Goal: Information Seeking & Learning: Learn about a topic

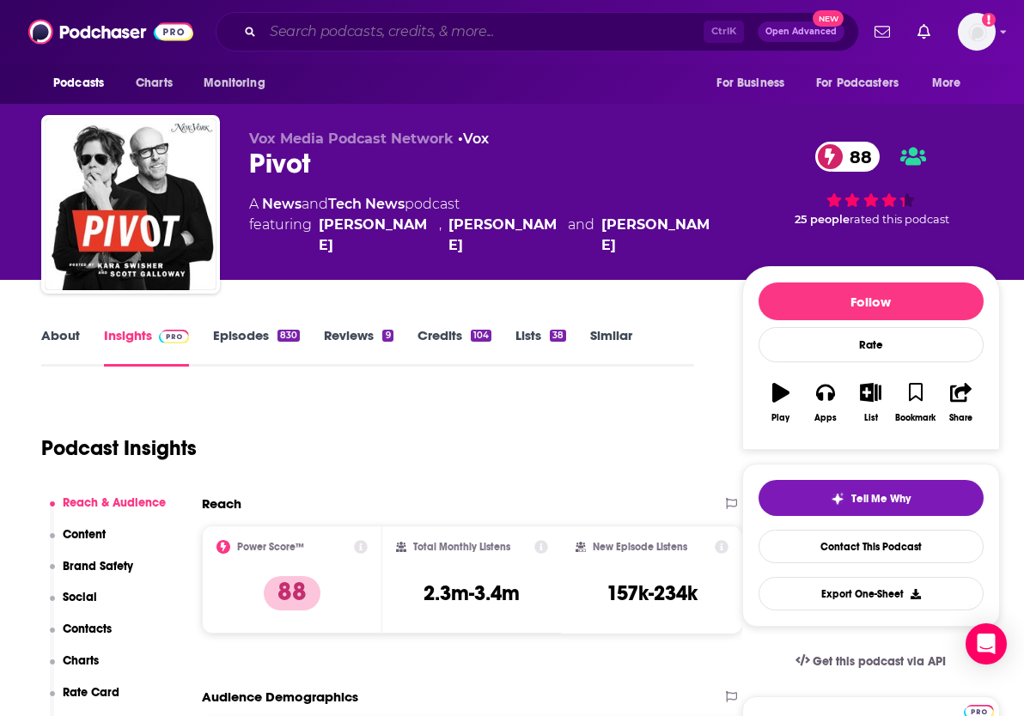
click at [302, 21] on input "Search podcasts, credits, & more..." at bounding box center [483, 31] width 441 height 27
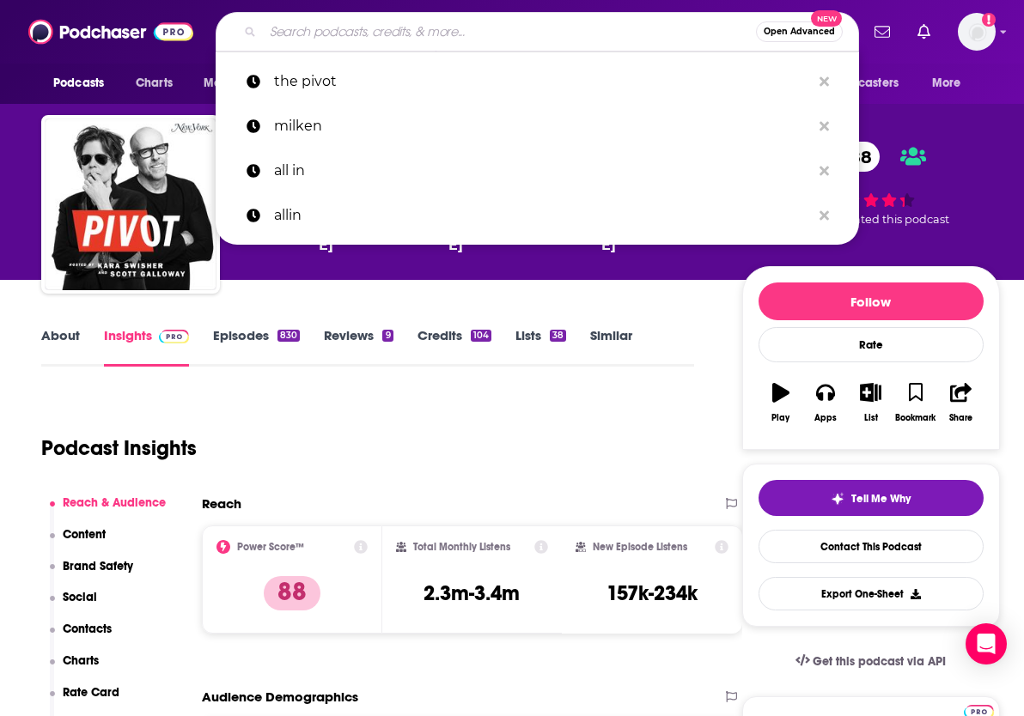
type input "v"
paste input "[PERSON_NAME] – What Now?"
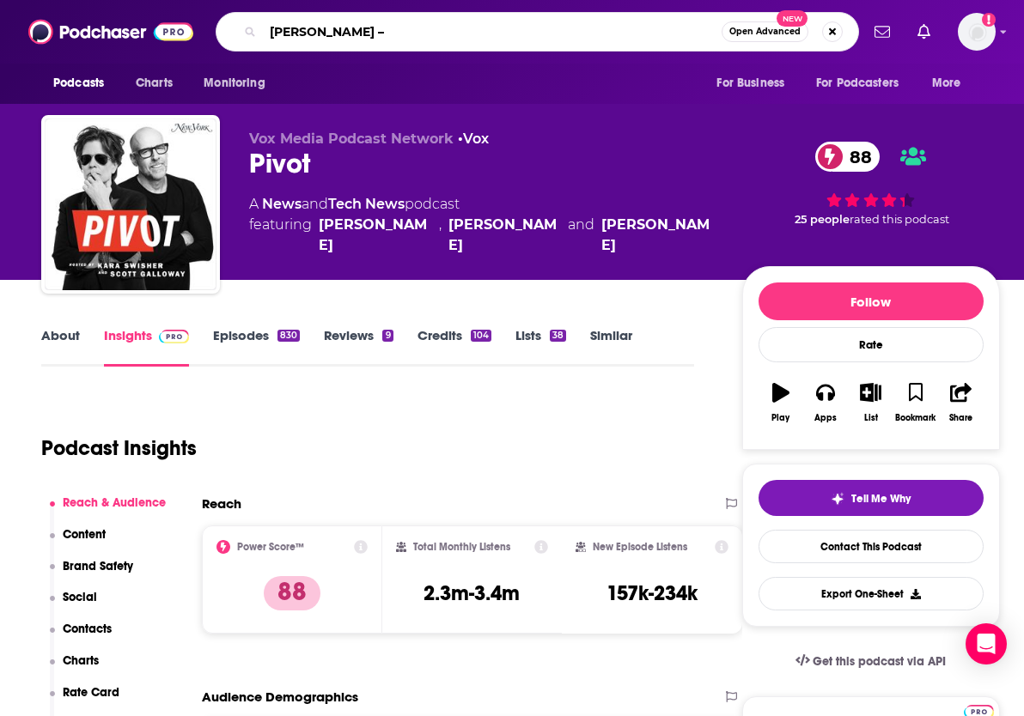
type input "[PERSON_NAME]"
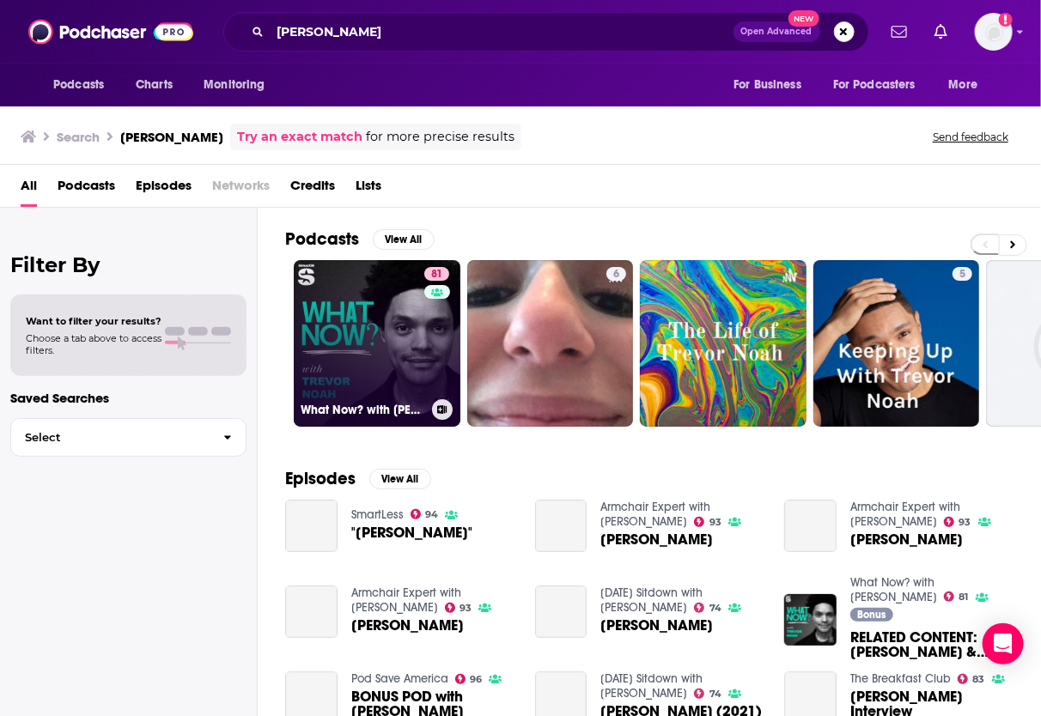
click at [379, 354] on link "81 What Now? with [PERSON_NAME]" at bounding box center [377, 343] width 167 height 167
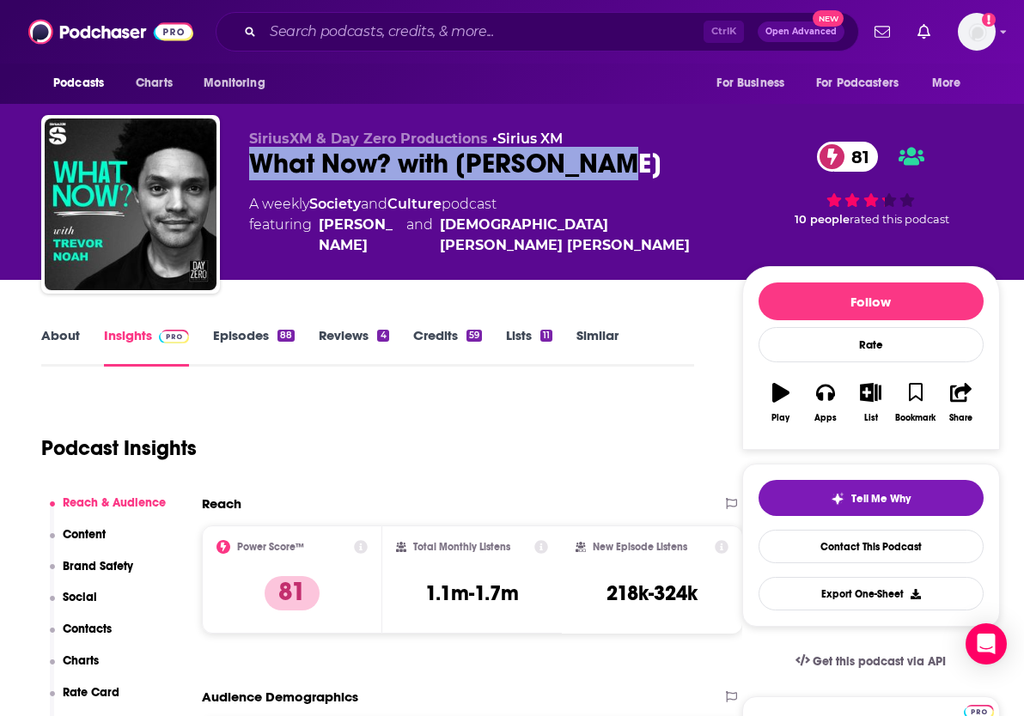
drag, startPoint x: 269, startPoint y: 161, endPoint x: 611, endPoint y: 165, distance: 341.8
click at [611, 165] on div "What Now? with [PERSON_NAME] 81" at bounding box center [481, 163] width 465 height 33
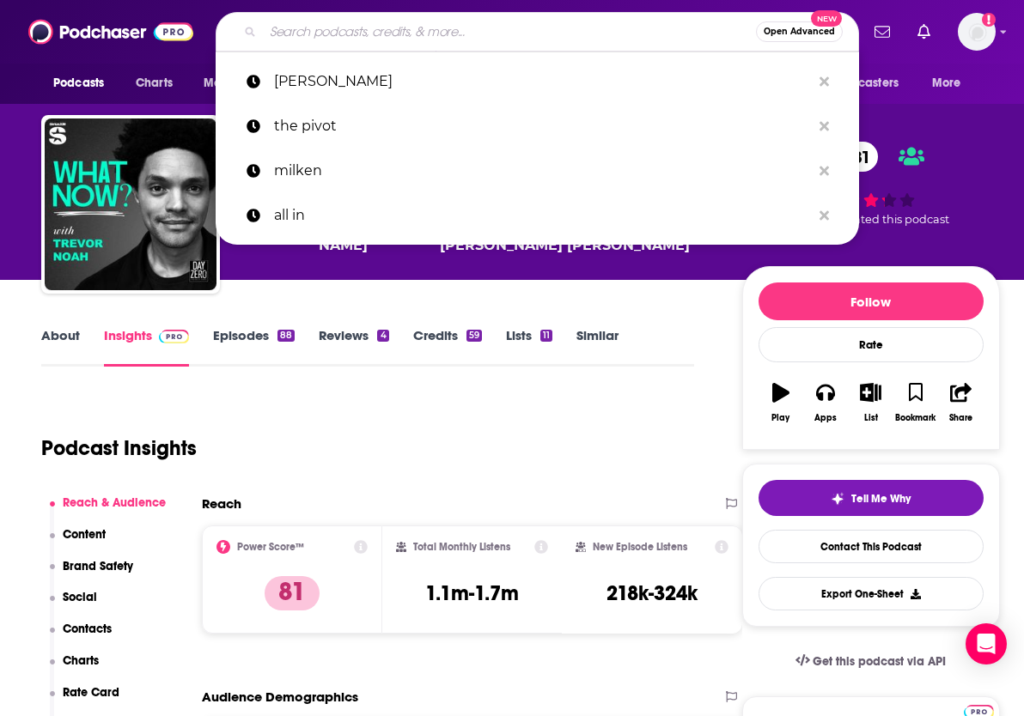
click at [451, 22] on input "Search podcasts, credits, & more..." at bounding box center [509, 31] width 493 height 27
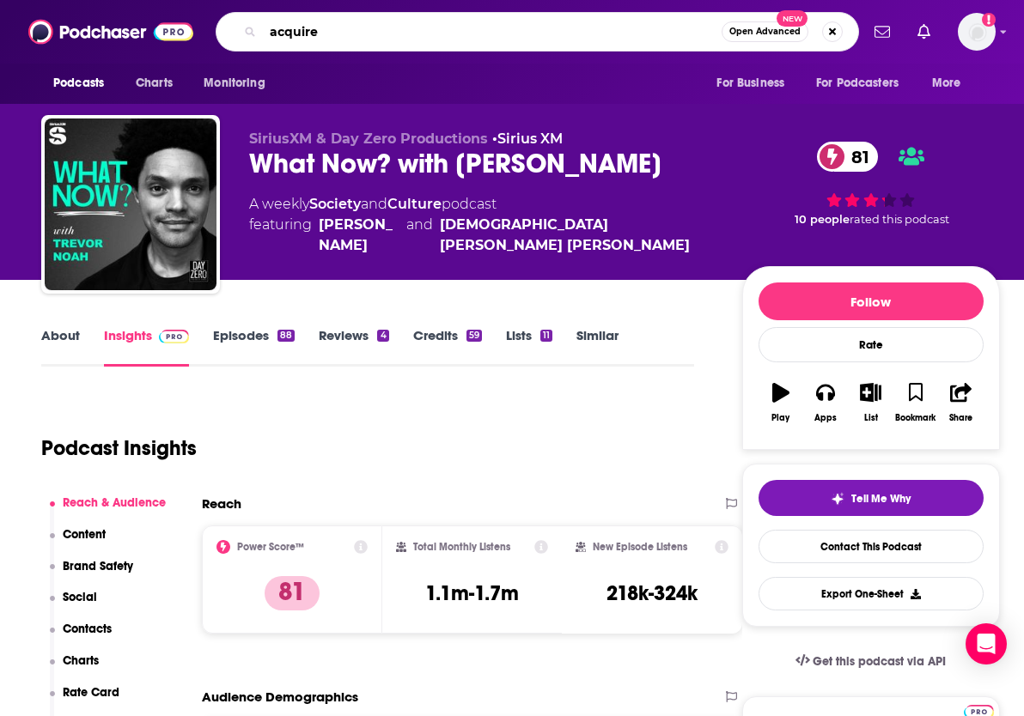
type input "acquired"
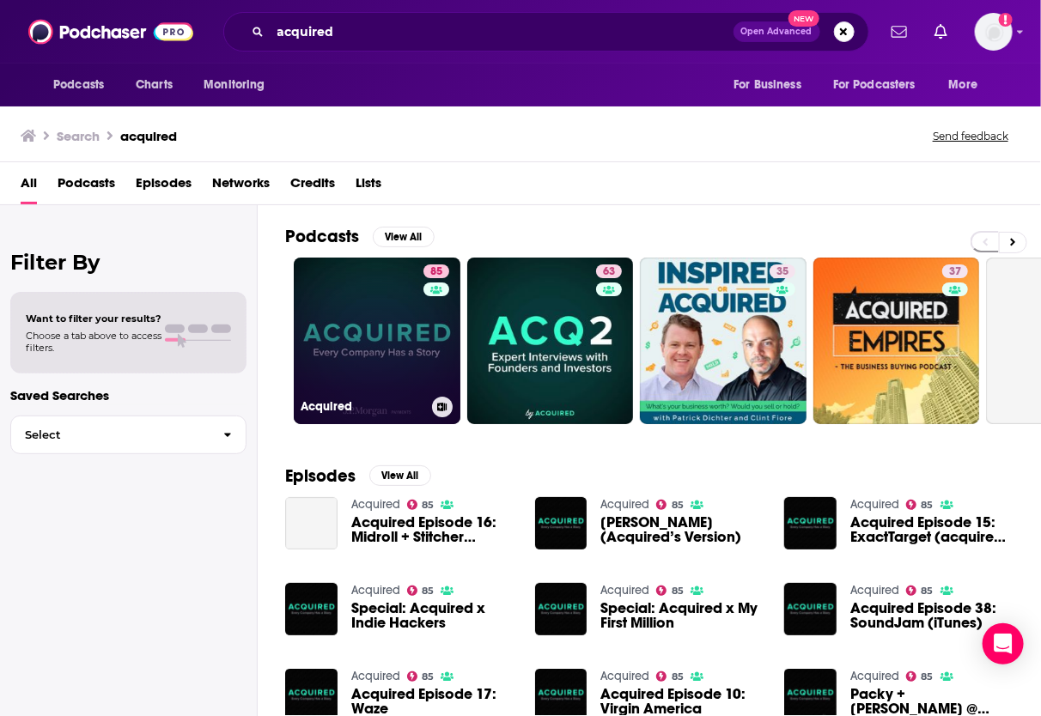
click at [378, 319] on link "85 Acquired" at bounding box center [377, 341] width 167 height 167
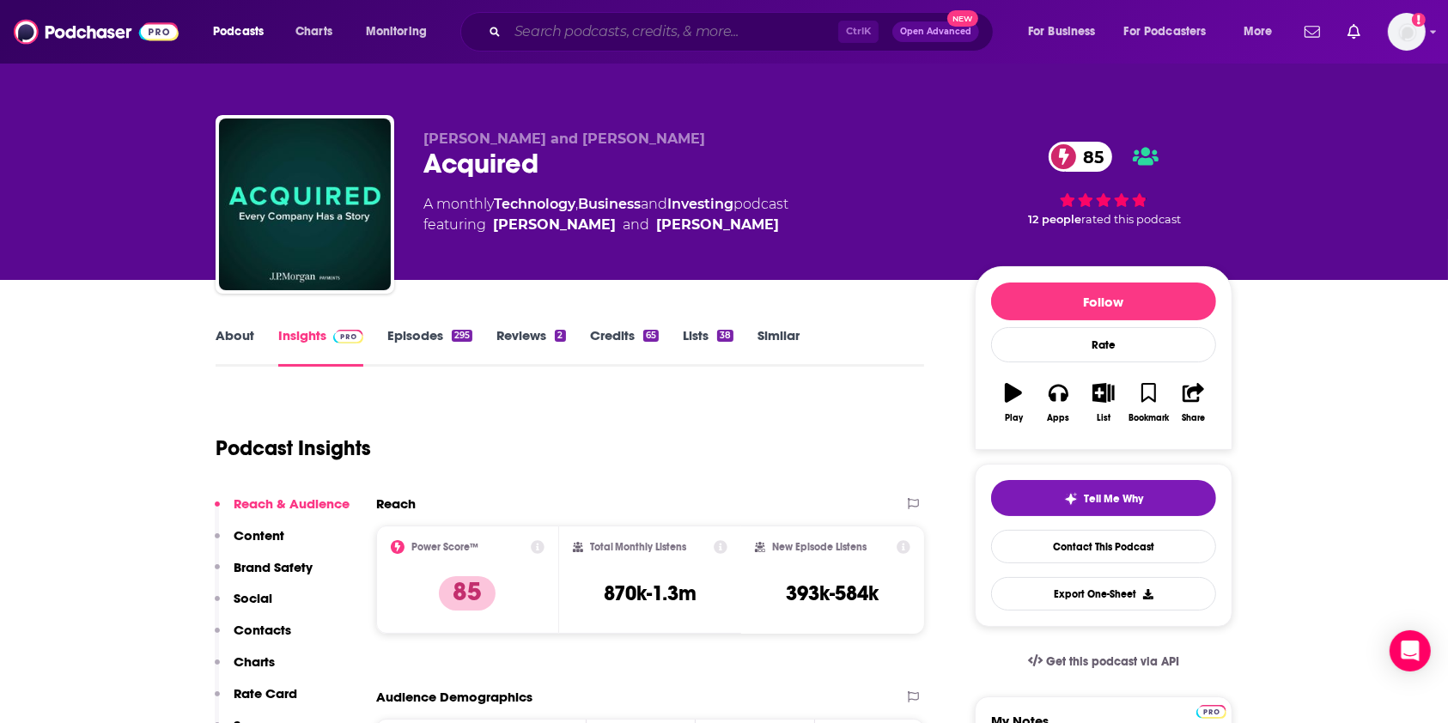
click at [574, 30] on input "Search podcasts, credits, & more..." at bounding box center [673, 31] width 331 height 27
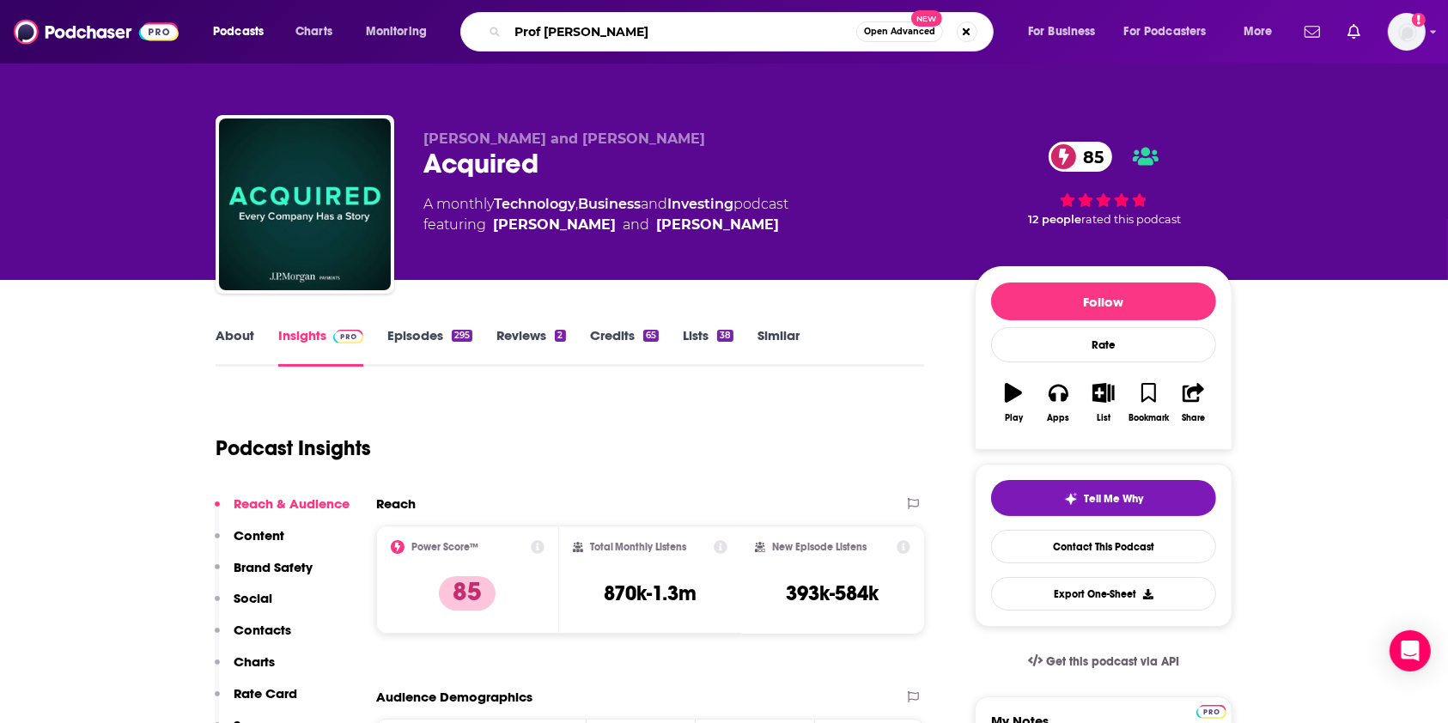
type input "Prof G podcast"
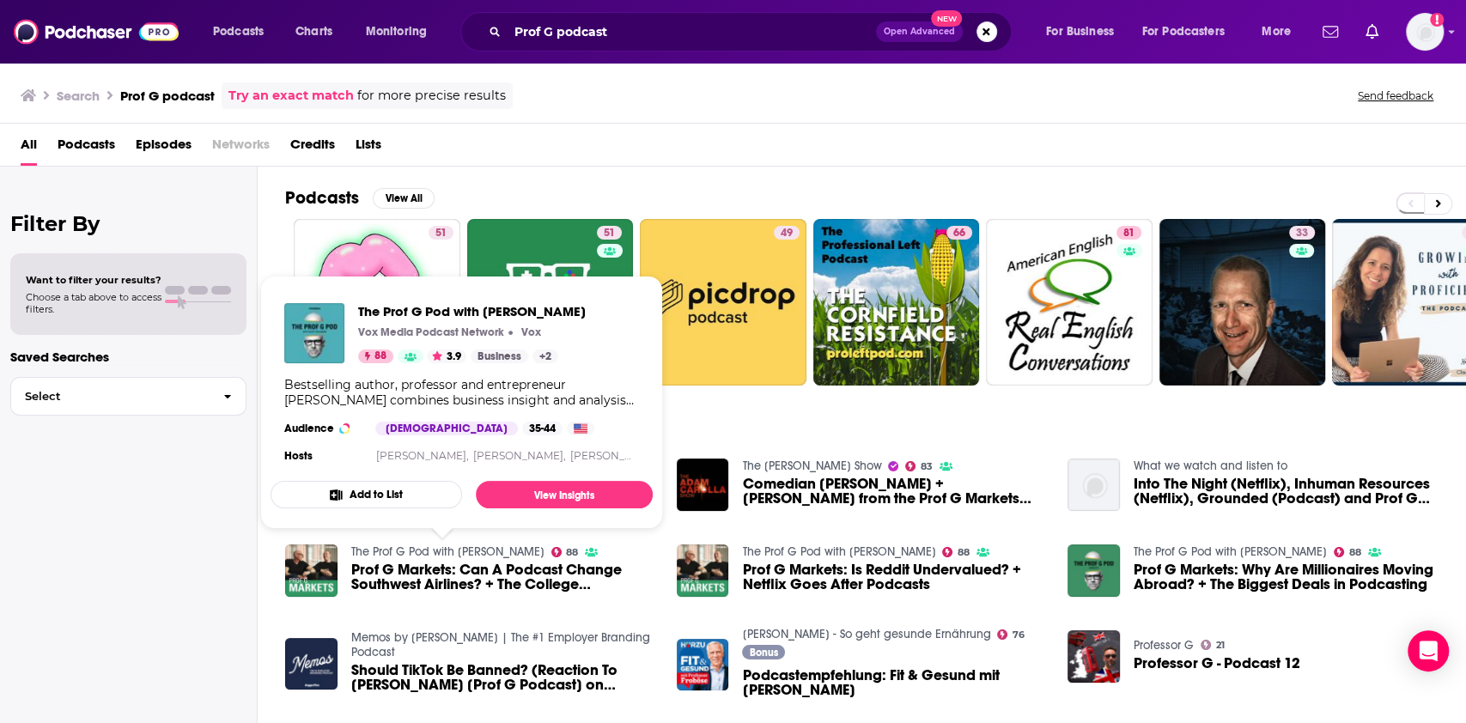
click at [395, 546] on link "The Prof G Pod with [PERSON_NAME]" at bounding box center [447, 551] width 193 height 15
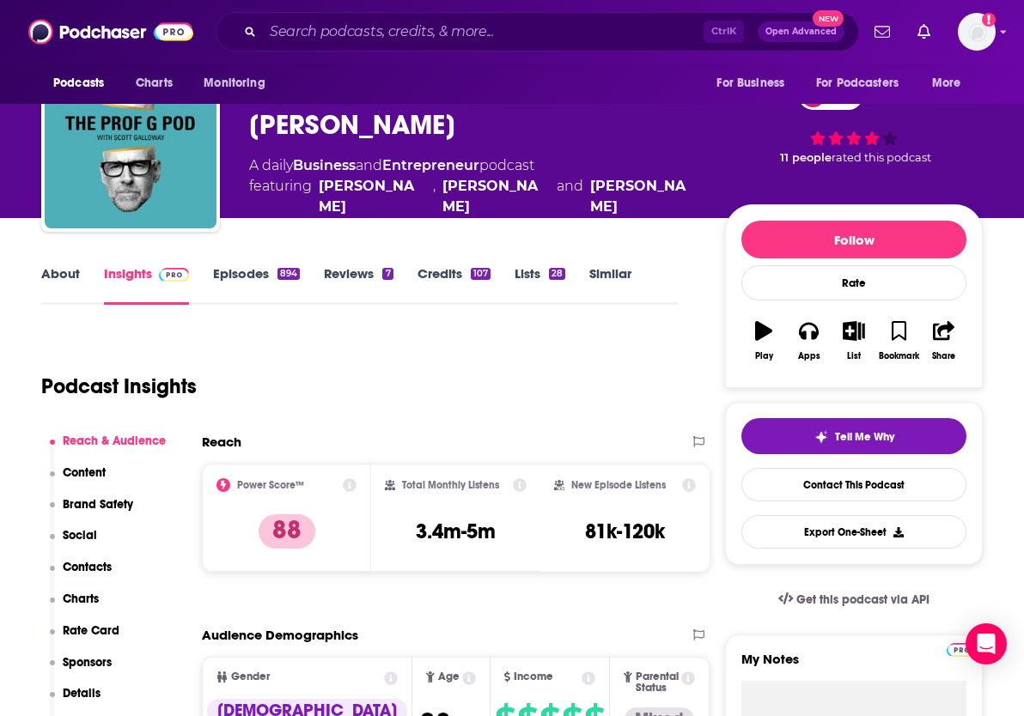
scroll to position [36, 0]
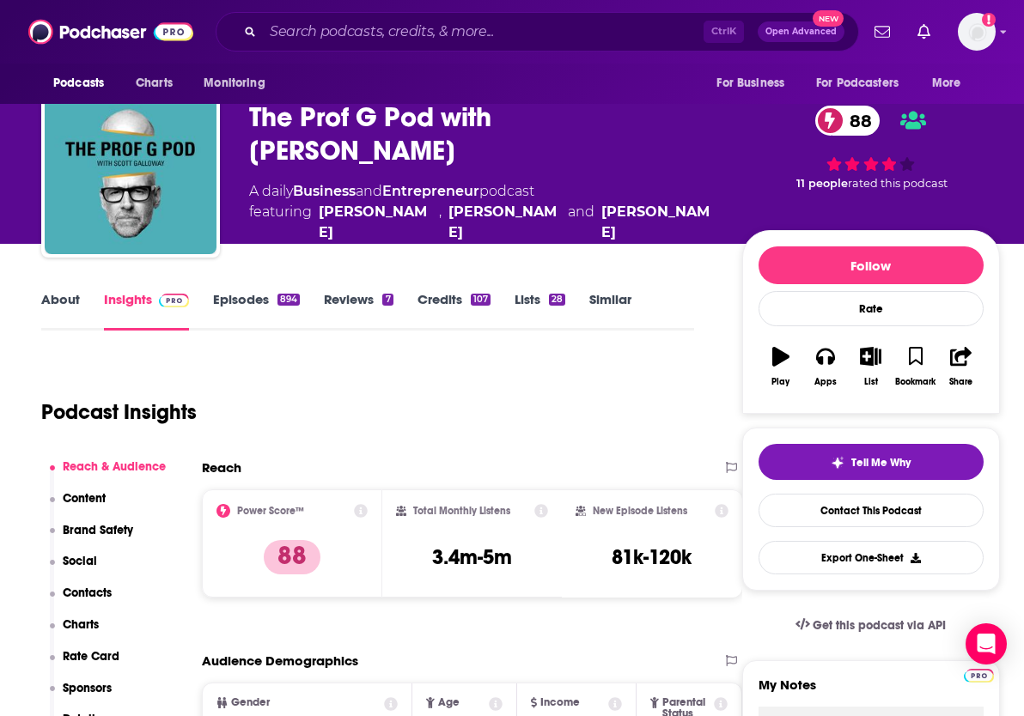
drag, startPoint x: 247, startPoint y: 130, endPoint x: 689, endPoint y: 127, distance: 441.4
click at [689, 127] on div "Vox Media Podcast Network • Vox The Prof G Pod with [PERSON_NAME] 88 A daily Bu…" at bounding box center [520, 171] width 958 height 185
copy h2 "The Prof G Pod with [PERSON_NAME]"
